Goal: Transaction & Acquisition: Purchase product/service

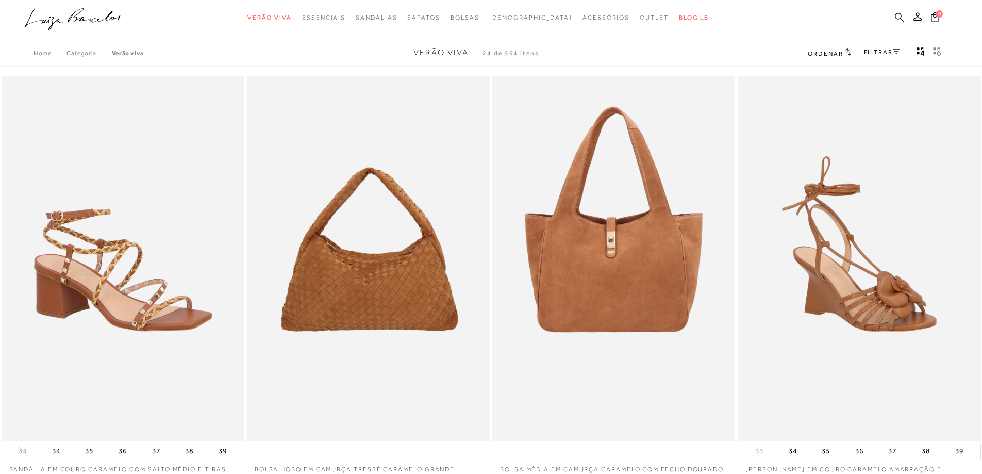
click at [899, 15] on icon at bounding box center [899, 17] width 9 height 10
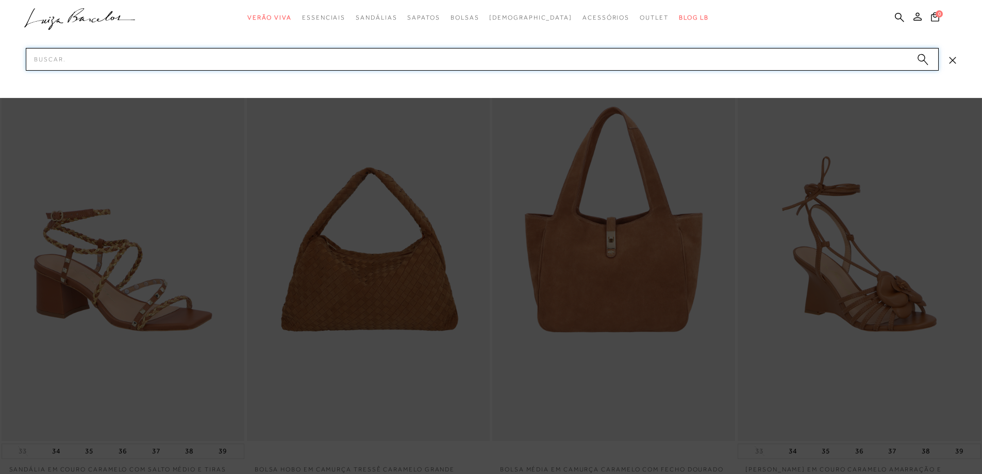
click at [820, 51] on input "Pesquisar" at bounding box center [482, 59] width 913 height 23
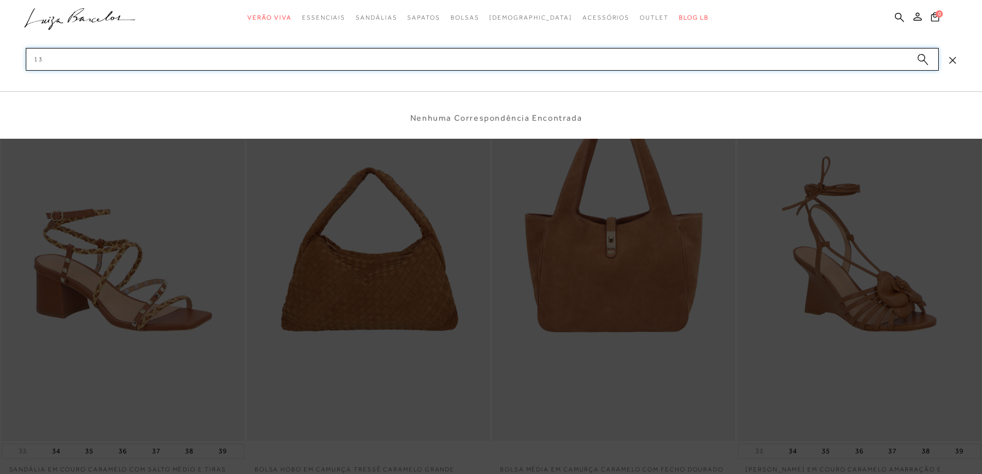
type input "1"
type input "4"
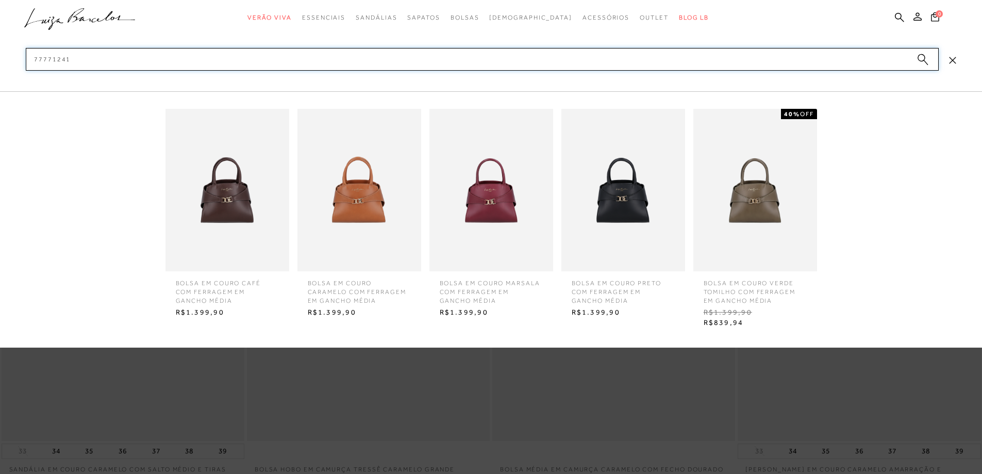
type input "77771241"
click at [373, 197] on img at bounding box center [359, 190] width 124 height 162
